Goal: Check status: Check status

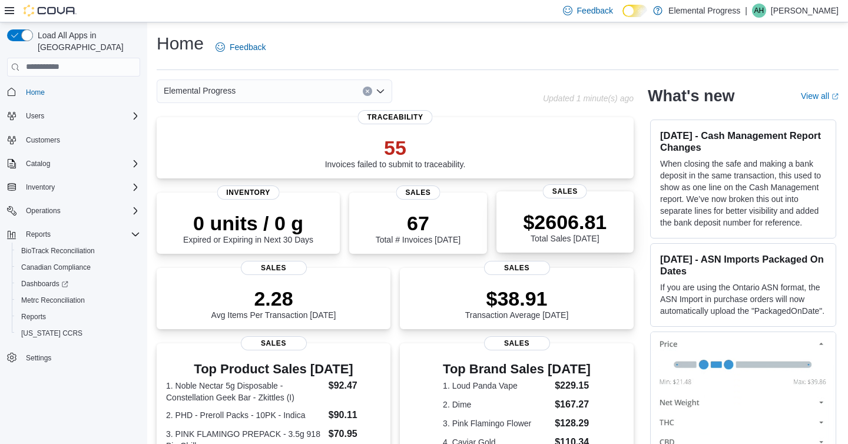
click at [523, 223] on p "$2606.81" at bounding box center [565, 222] width 84 height 24
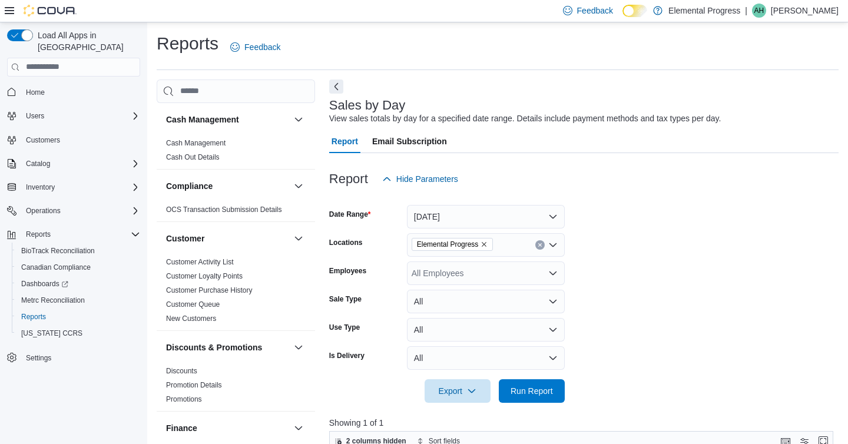
click at [327, 86] on div "Cash Management Cash Management Cash Out Details Compliance OCS Transaction Sub…" at bounding box center [498, 433] width 682 height 707
click at [333, 87] on button "Next" at bounding box center [336, 86] width 14 height 14
